Goal: Information Seeking & Learning: Check status

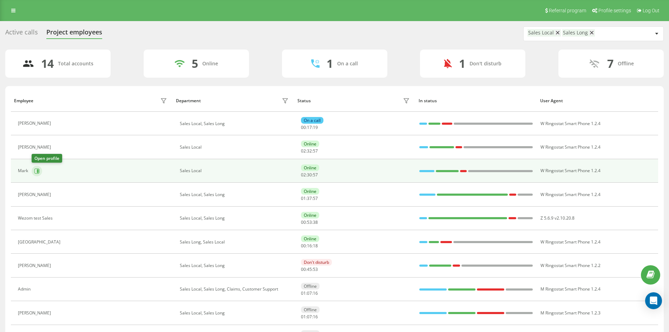
click at [36, 173] on icon at bounding box center [37, 171] width 6 height 6
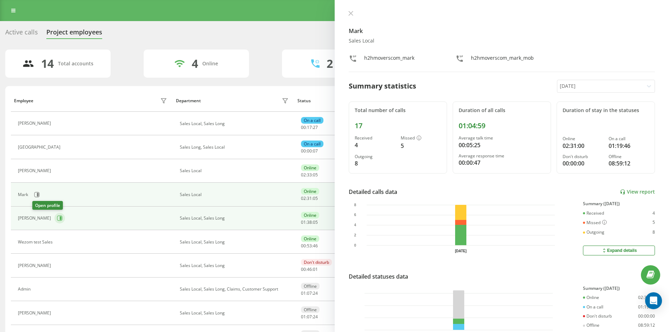
click at [60, 217] on icon at bounding box center [61, 218] width 2 height 4
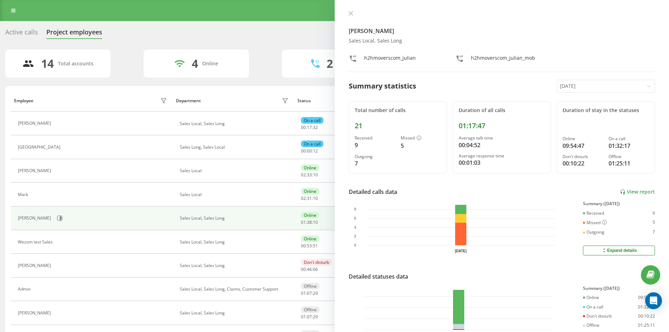
drag, startPoint x: 352, startPoint y: 13, endPoint x: 293, endPoint y: 0, distance: 60.4
click at [349, 13] on icon at bounding box center [351, 13] width 5 height 5
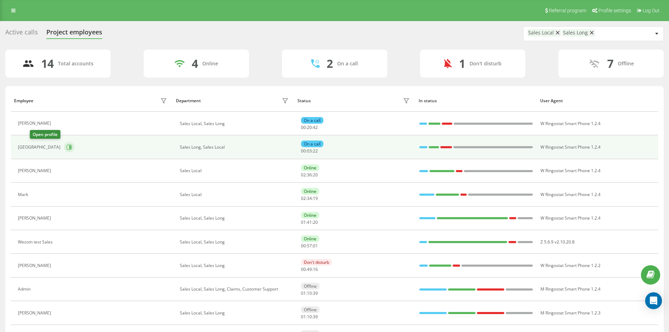
click at [66, 150] on icon at bounding box center [69, 147] width 6 height 6
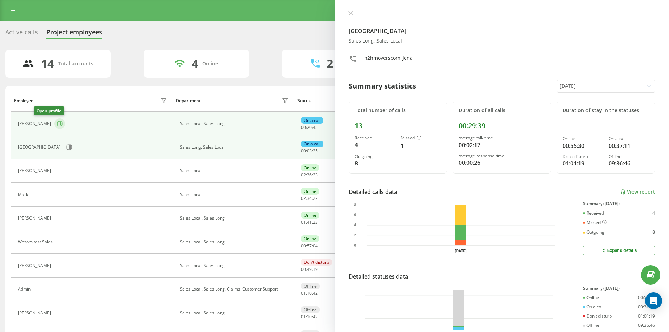
click at [57, 124] on icon at bounding box center [60, 124] width 6 height 6
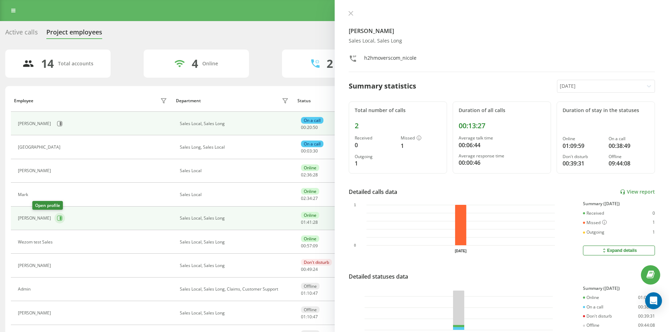
click at [57, 219] on icon at bounding box center [60, 218] width 6 height 6
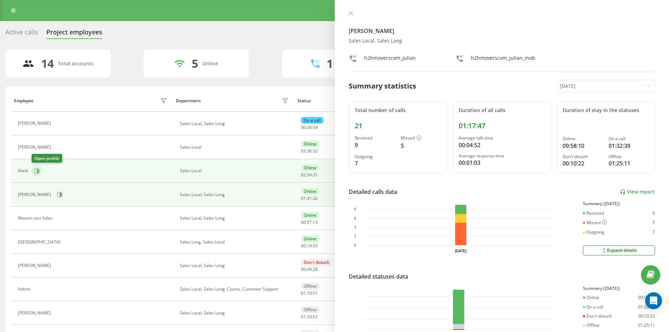
click at [57, 195] on icon at bounding box center [60, 195] width 6 height 6
click at [37, 171] on icon at bounding box center [38, 171] width 2 height 4
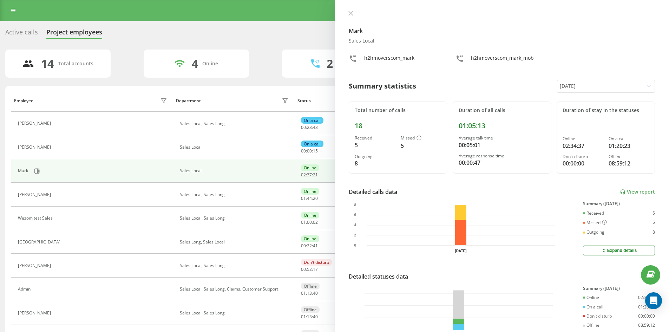
click at [350, 12] on icon at bounding box center [351, 13] width 5 height 5
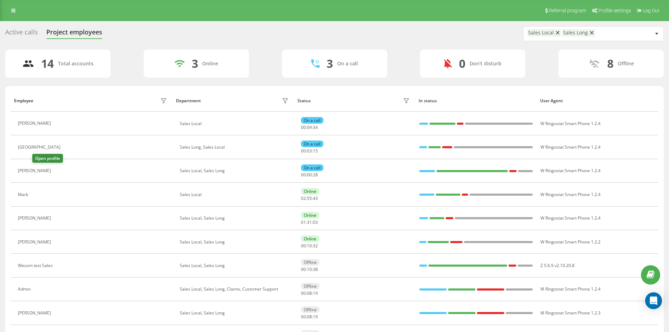
click at [56, 172] on icon at bounding box center [58, 170] width 5 height 5
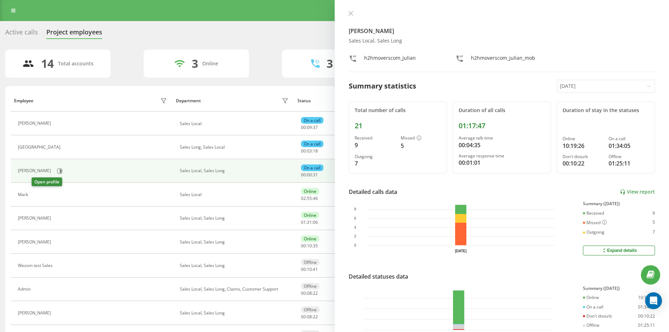
click at [35, 194] on icon at bounding box center [36, 195] width 6 height 6
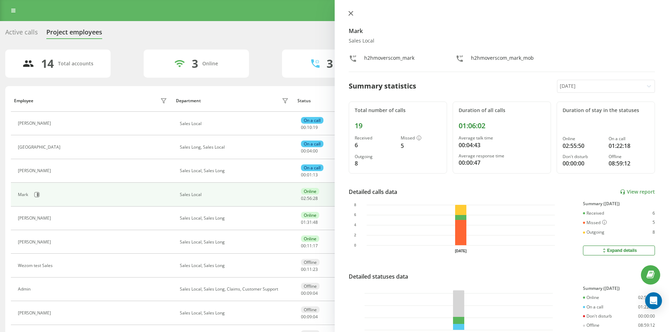
click at [349, 14] on icon at bounding box center [351, 13] width 5 height 5
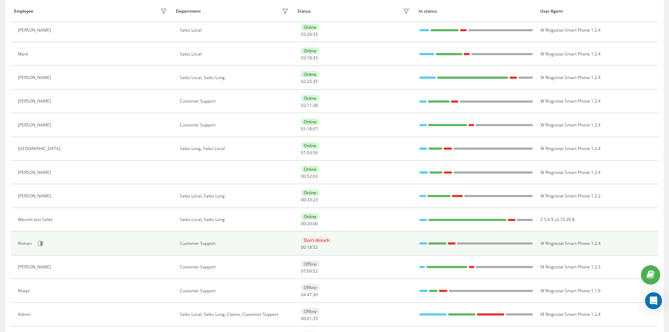
scroll to position [176, 0]
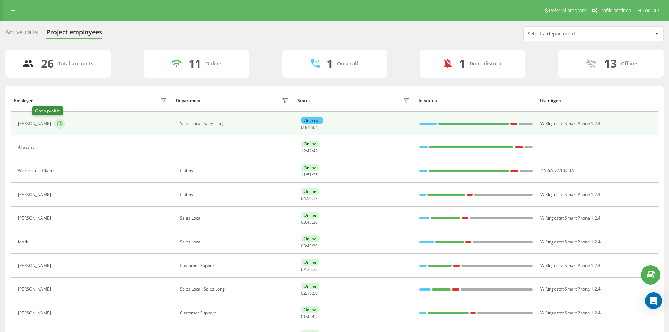
click at [57, 124] on icon at bounding box center [60, 124] width 6 height 6
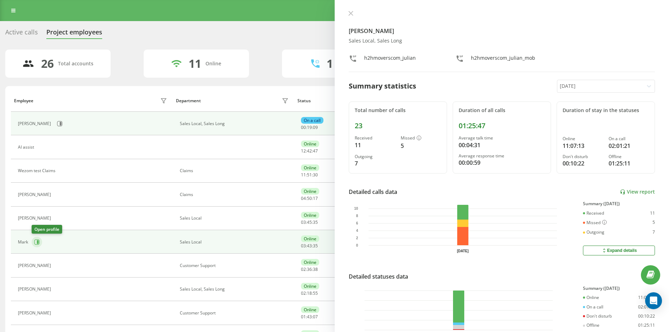
click at [35, 243] on icon at bounding box center [37, 242] width 6 height 6
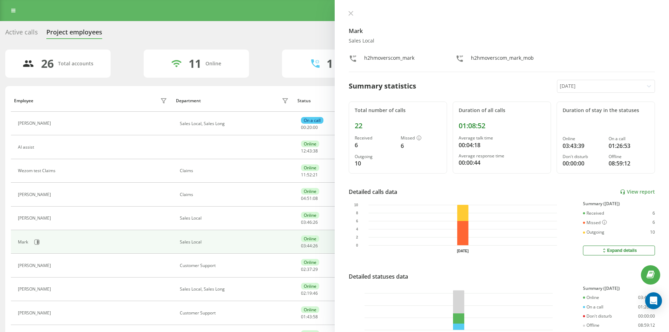
drag, startPoint x: 350, startPoint y: 12, endPoint x: 296, endPoint y: 0, distance: 54.7
click at [349, 12] on icon at bounding box center [351, 13] width 4 height 4
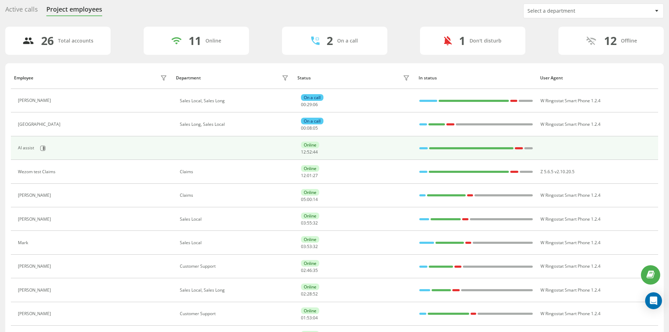
scroll to position [35, 0]
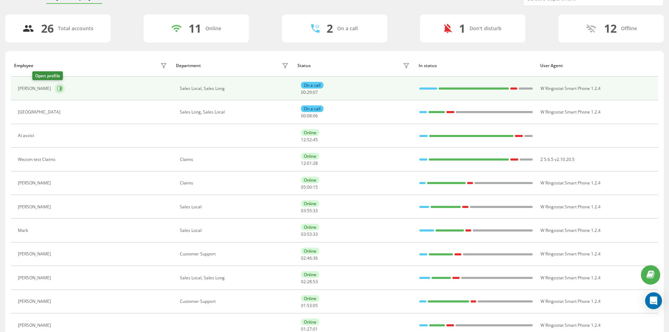
click at [54, 92] on button at bounding box center [59, 88] width 11 height 11
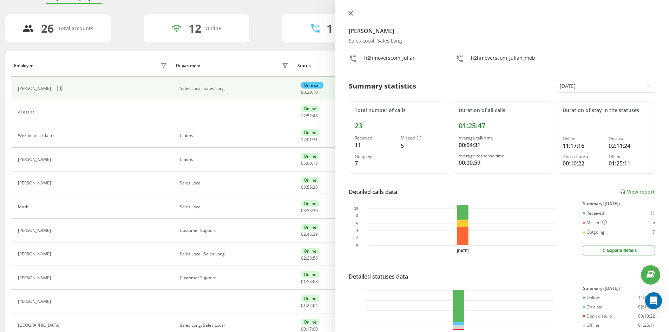
click at [353, 11] on icon at bounding box center [351, 13] width 4 height 4
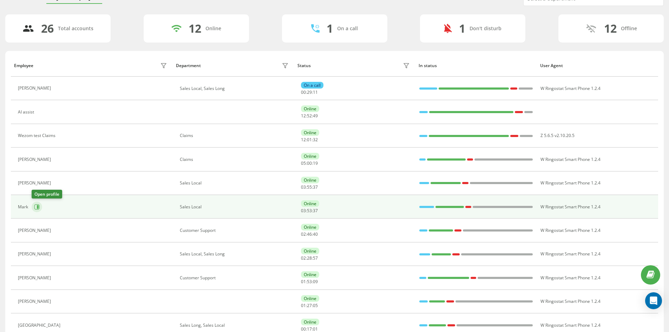
click at [41, 207] on button at bounding box center [37, 207] width 11 height 11
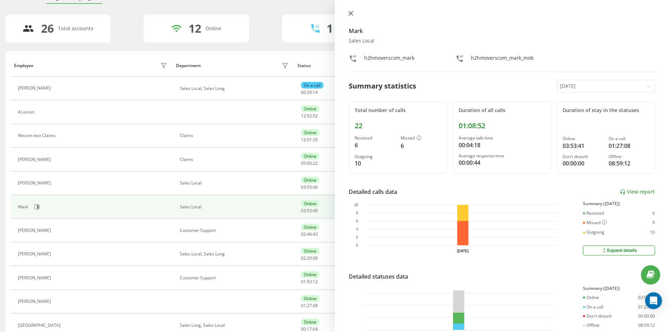
click at [353, 12] on icon at bounding box center [351, 13] width 5 height 5
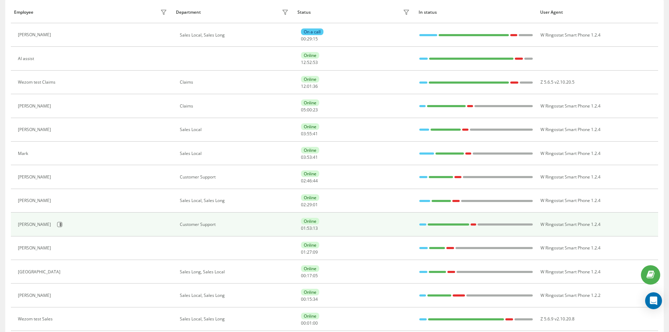
scroll to position [105, 0]
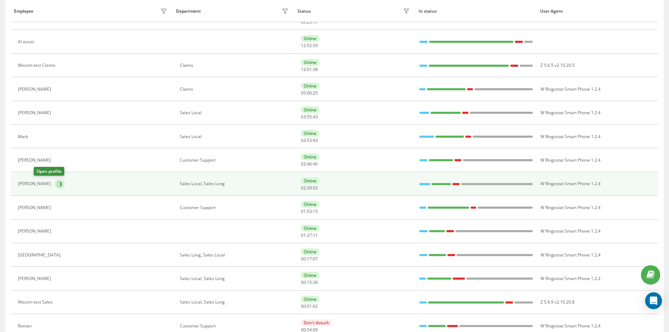
click at [57, 186] on icon at bounding box center [60, 184] width 6 height 6
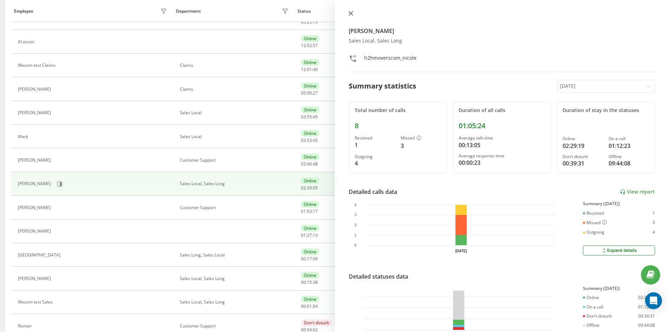
click at [352, 13] on icon at bounding box center [351, 13] width 5 height 5
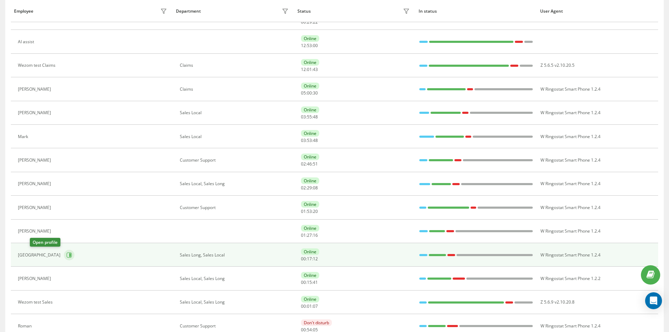
click at [67, 253] on icon at bounding box center [69, 254] width 5 height 5
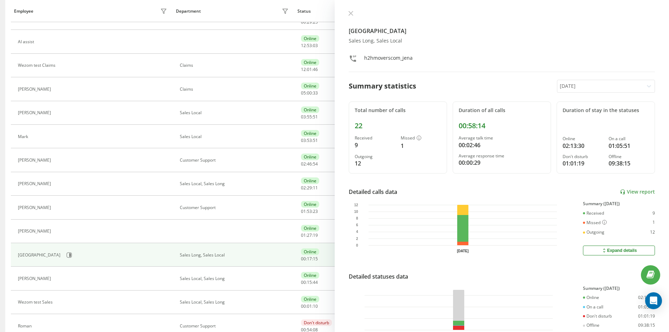
click at [353, 17] on button at bounding box center [350, 14] width 9 height 7
